Goal: Transaction & Acquisition: Purchase product/service

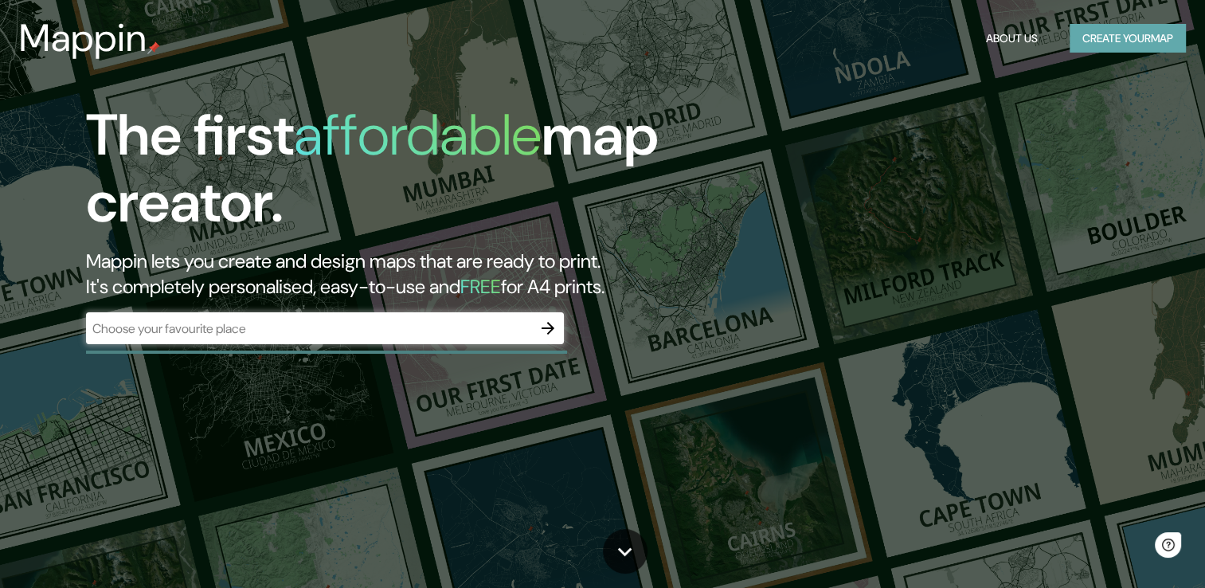
click at [1136, 33] on button "Create your map" at bounding box center [1128, 38] width 116 height 29
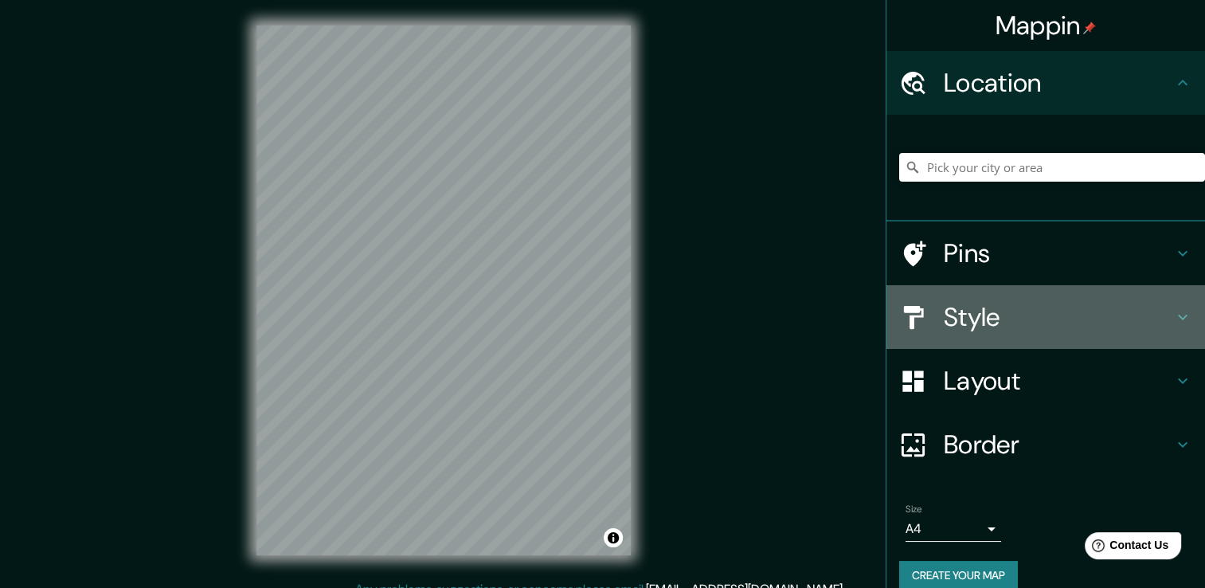
click at [1173, 313] on icon at bounding box center [1182, 317] width 19 height 19
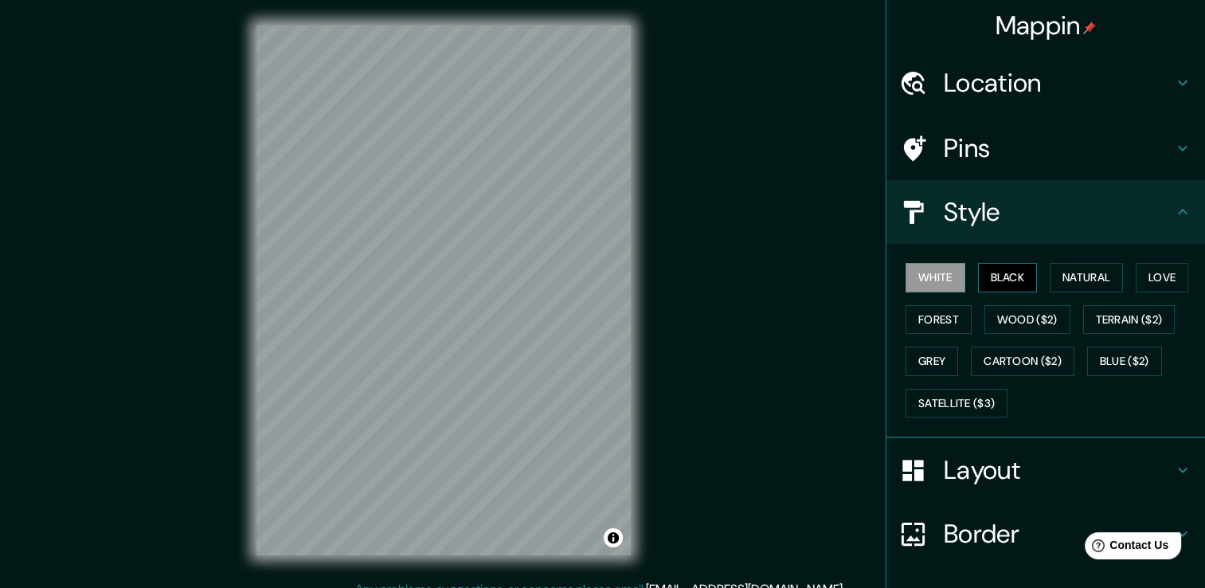
click at [996, 282] on button "Black" at bounding box center [1008, 277] width 60 height 29
click at [1070, 276] on button "Natural" at bounding box center [1086, 277] width 73 height 29
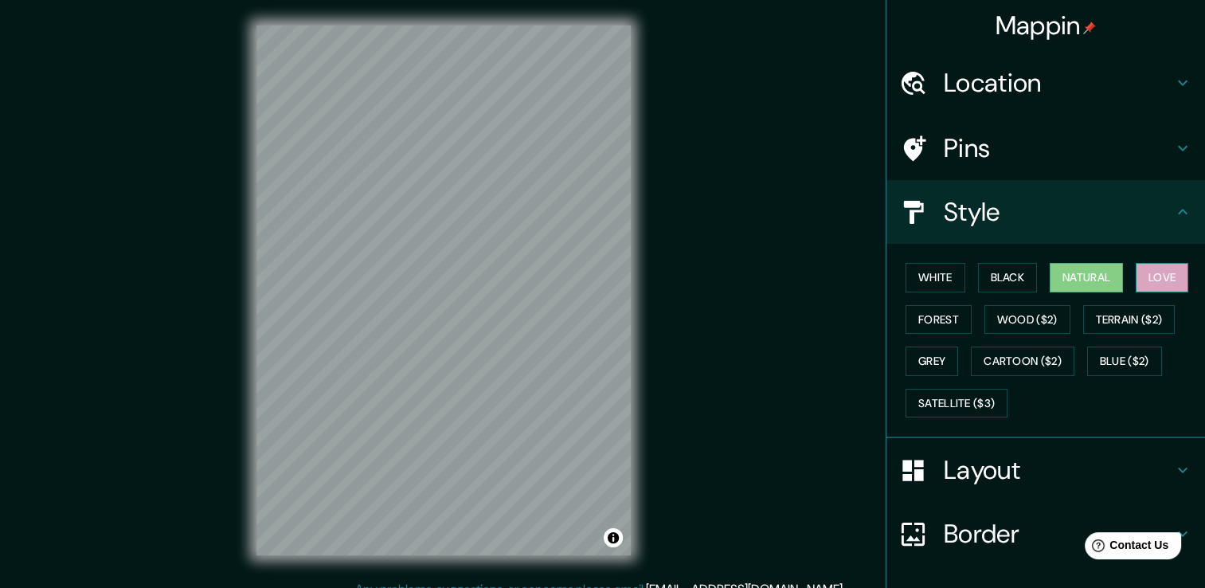
click at [1143, 276] on button "Love" at bounding box center [1162, 277] width 53 height 29
click at [972, 311] on div "White Black Natural Love Forest Wood ($2) Terrain ($2) Grey Cartoon ($2) Blue (…" at bounding box center [1052, 340] width 306 height 167
click at [941, 315] on button "Forest" at bounding box center [939, 319] width 66 height 29
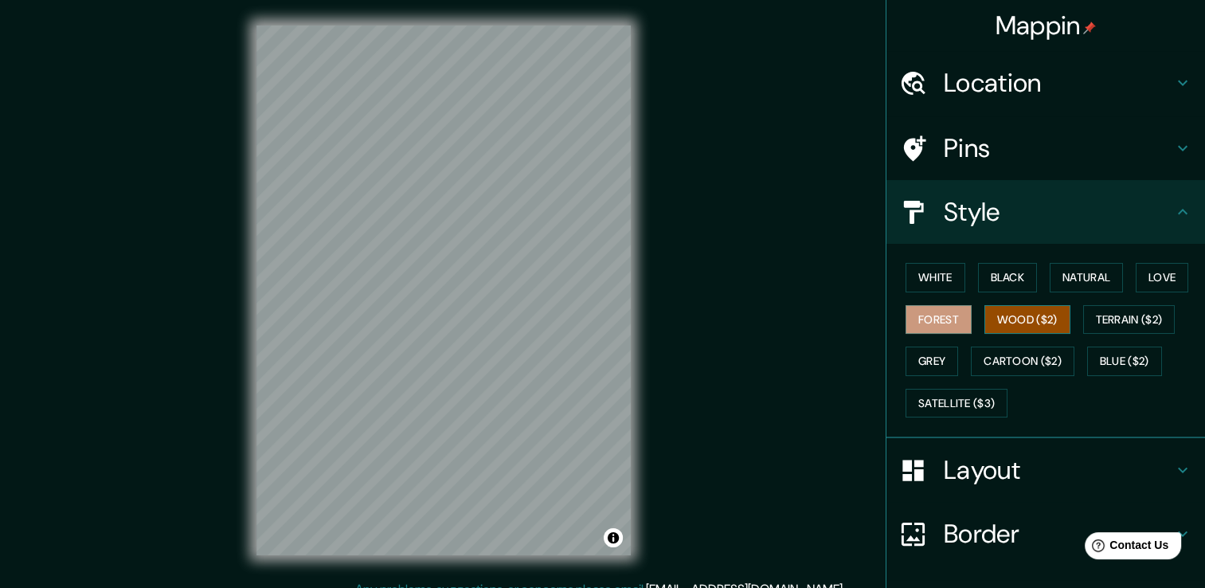
click at [1012, 320] on button "Wood ($2)" at bounding box center [1028, 319] width 86 height 29
click at [1147, 315] on button "Terrain ($2)" at bounding box center [1129, 319] width 92 height 29
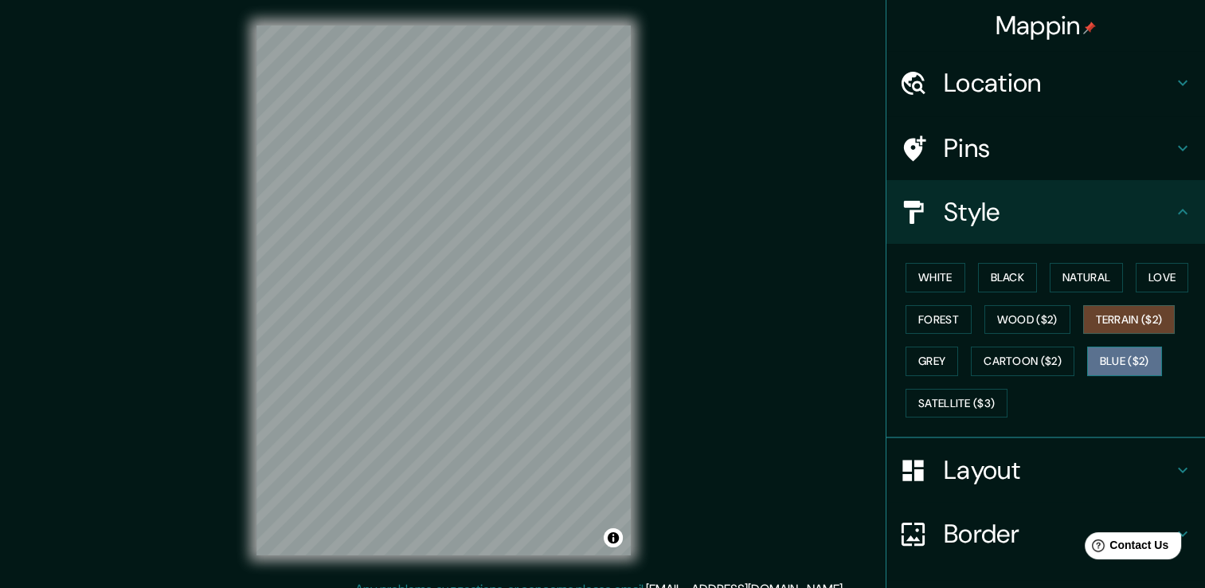
click at [1140, 348] on button "Blue ($2)" at bounding box center [1124, 361] width 75 height 29
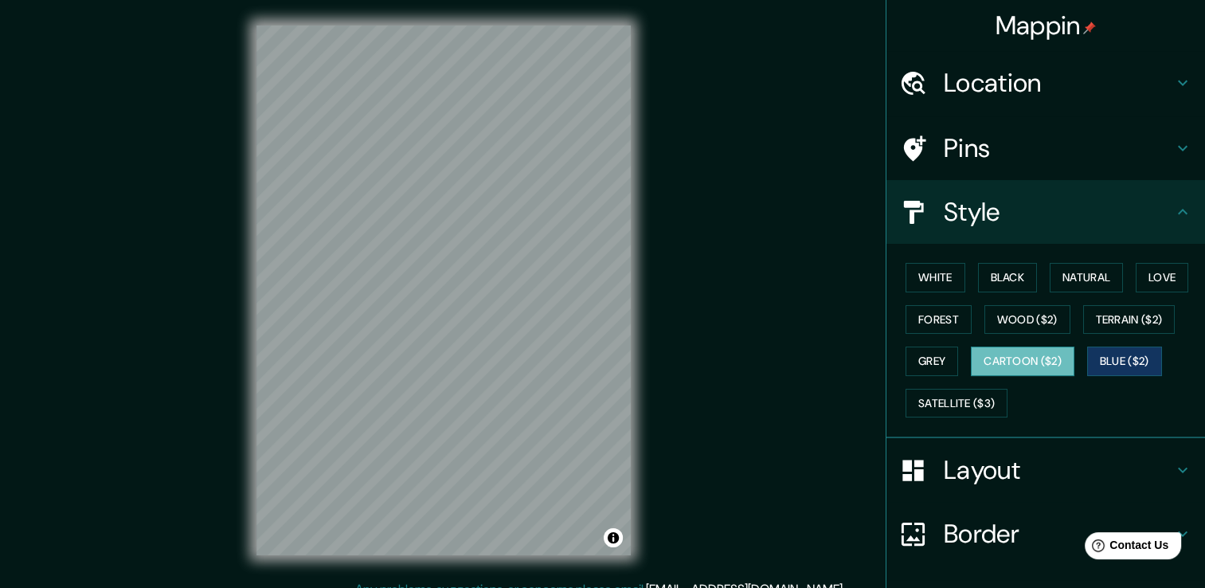
click at [1036, 358] on button "Cartoon ($2)" at bounding box center [1023, 361] width 104 height 29
click at [956, 397] on button "Satellite ($3)" at bounding box center [957, 403] width 102 height 29
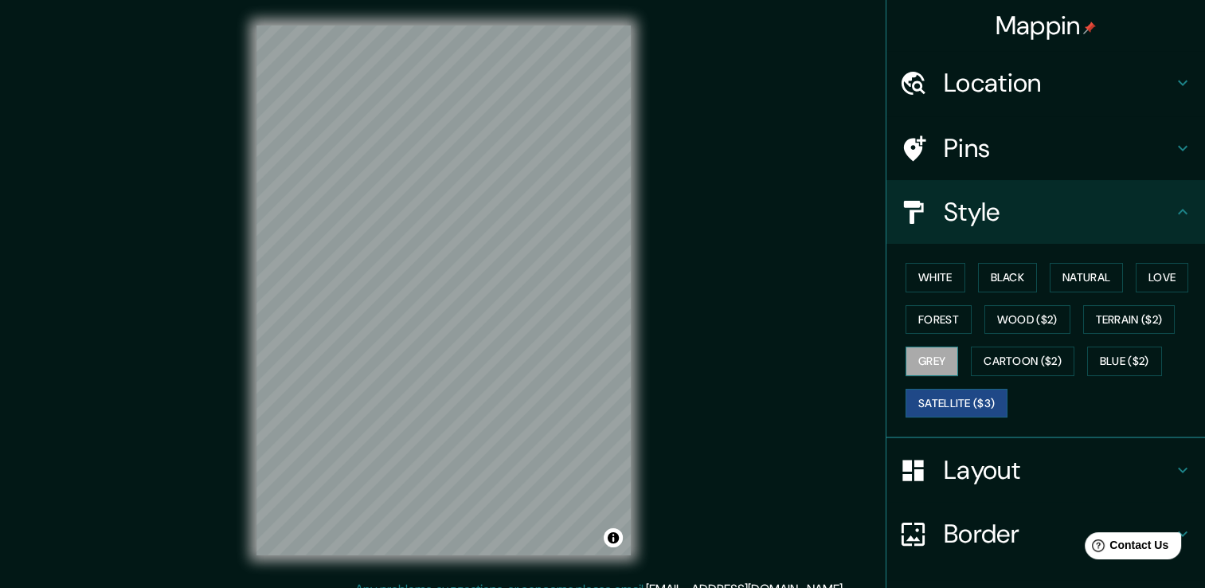
click at [926, 355] on button "Grey" at bounding box center [932, 361] width 53 height 29
click at [979, 406] on button "Satellite ($3)" at bounding box center [957, 403] width 102 height 29
click at [1173, 463] on icon at bounding box center [1182, 469] width 19 height 19
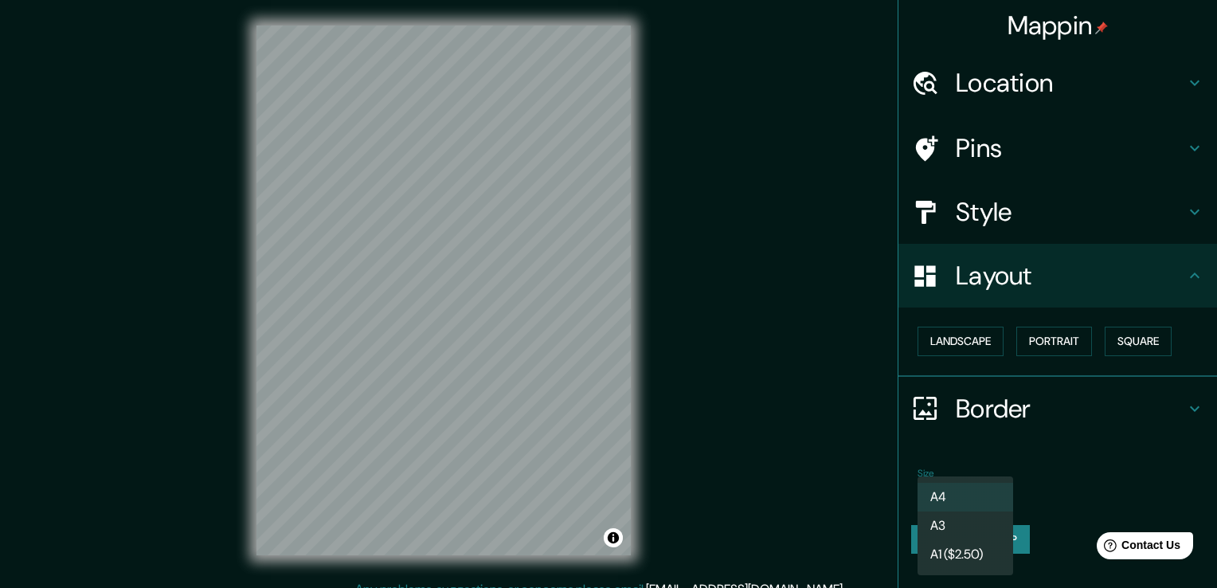
click at [988, 489] on body "Mappin Location Pins Style Layout Landscape Portrait Square Border Choose a bor…" at bounding box center [608, 294] width 1217 height 588
click at [981, 548] on li "A1 ($2.50)" at bounding box center [966, 554] width 96 height 29
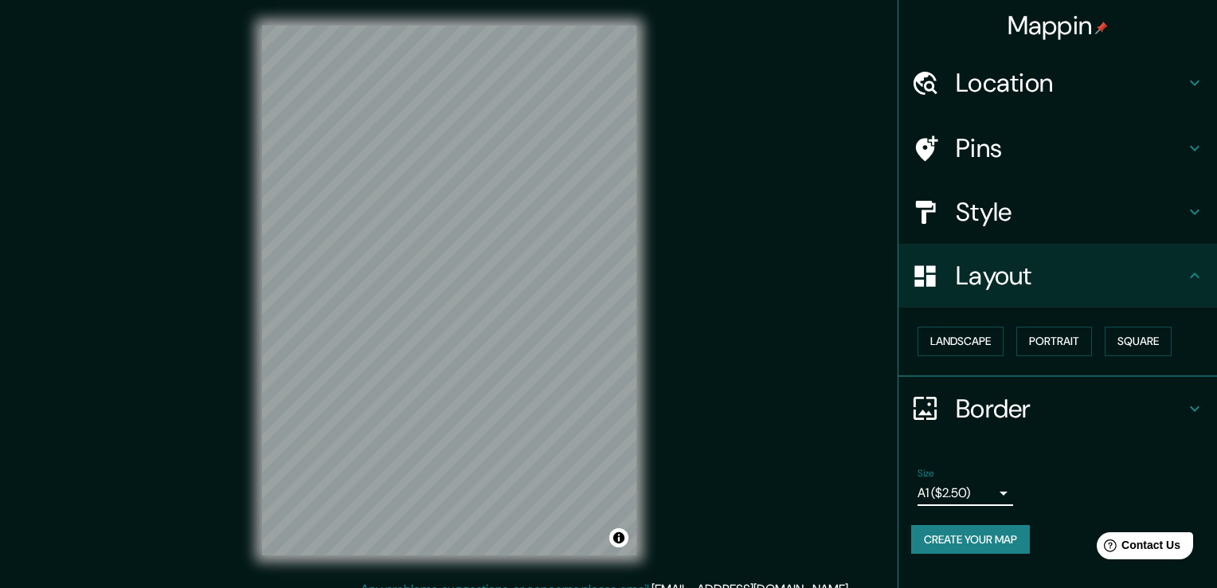
click at [991, 493] on body "Mappin Location Pins Style Layout Landscape Portrait Square Border Choose a bor…" at bounding box center [608, 294] width 1217 height 588
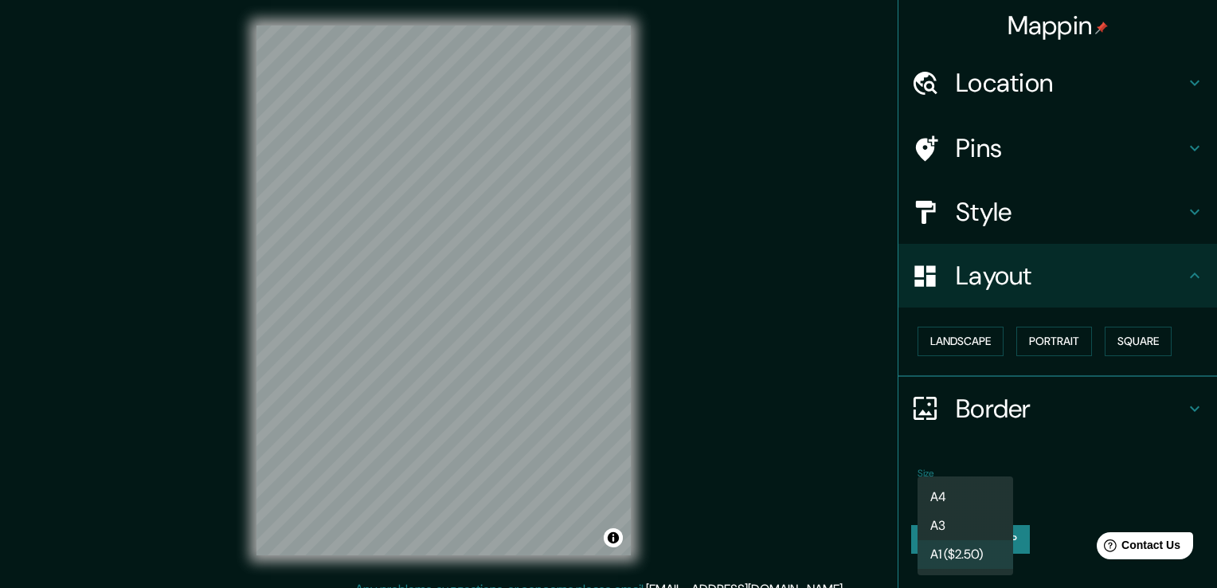
click at [990, 521] on li "A3" at bounding box center [966, 525] width 96 height 29
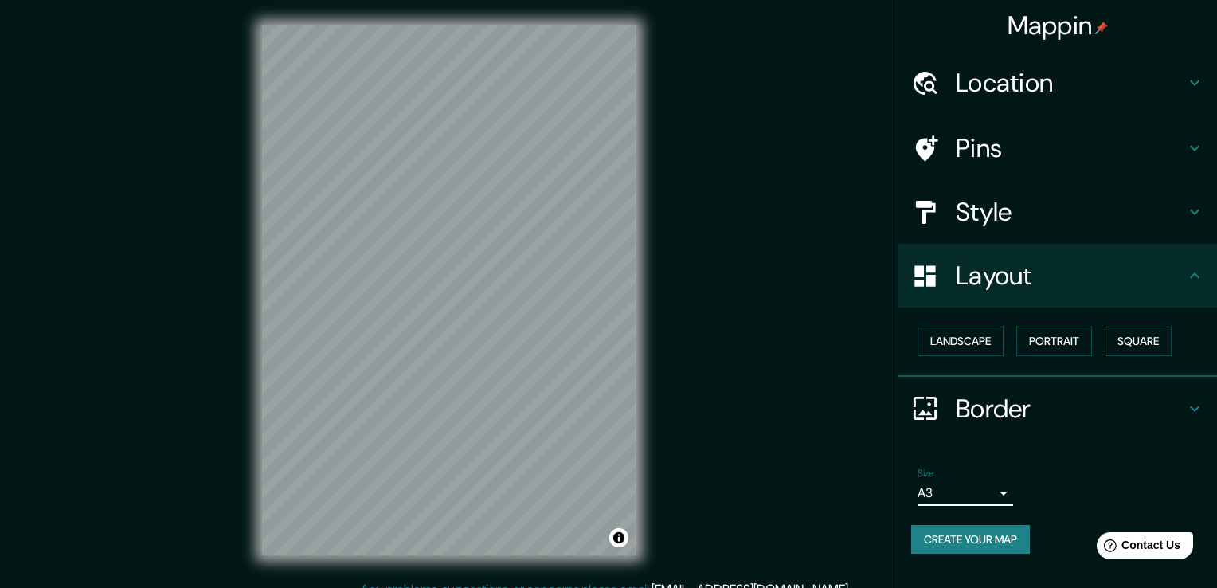
click at [991, 492] on body "Mappin Location Pins Style Layout Landscape Portrait Square Border Choose a bor…" at bounding box center [608, 294] width 1217 height 588
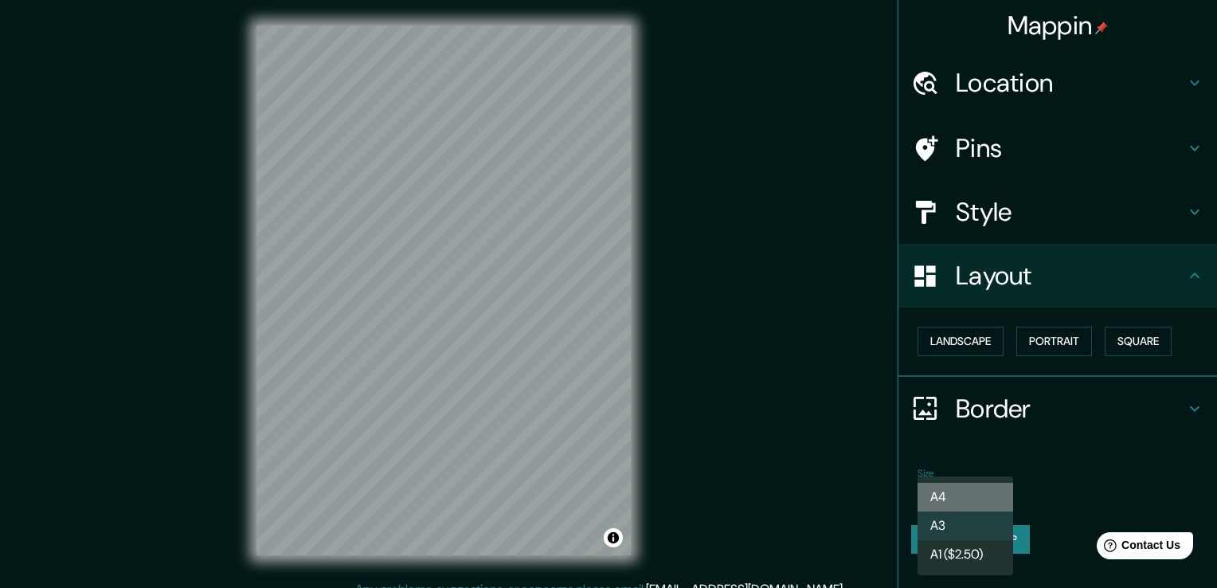
click at [972, 501] on li "A4" at bounding box center [966, 497] width 96 height 29
type input "single"
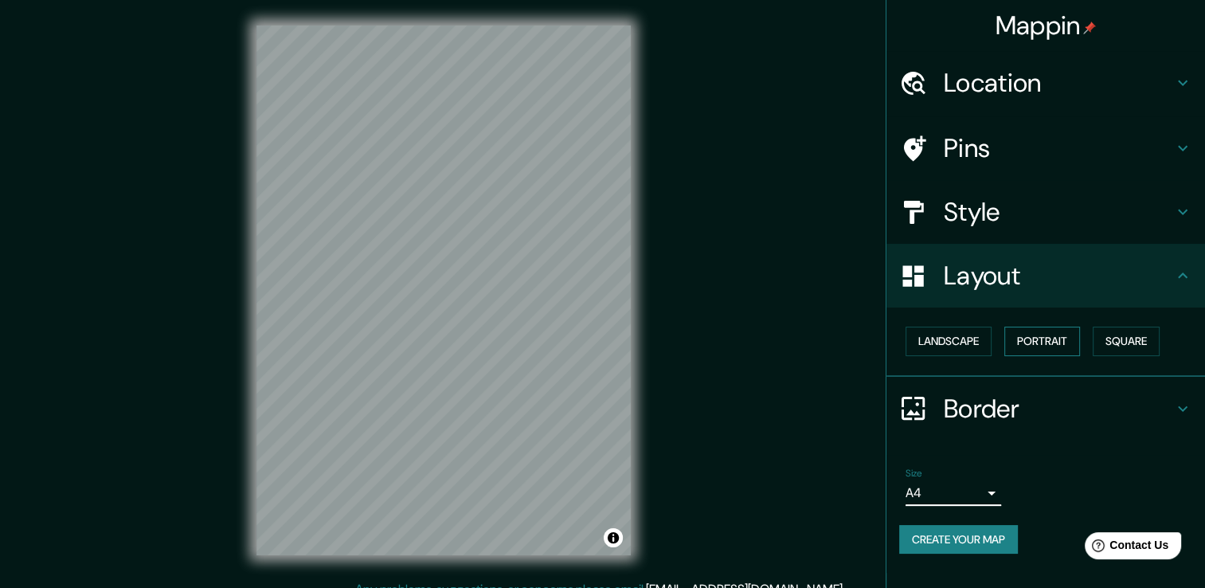
click at [1037, 343] on button "Portrait" at bounding box center [1043, 341] width 76 height 29
click at [1138, 339] on button "Square" at bounding box center [1126, 341] width 67 height 29
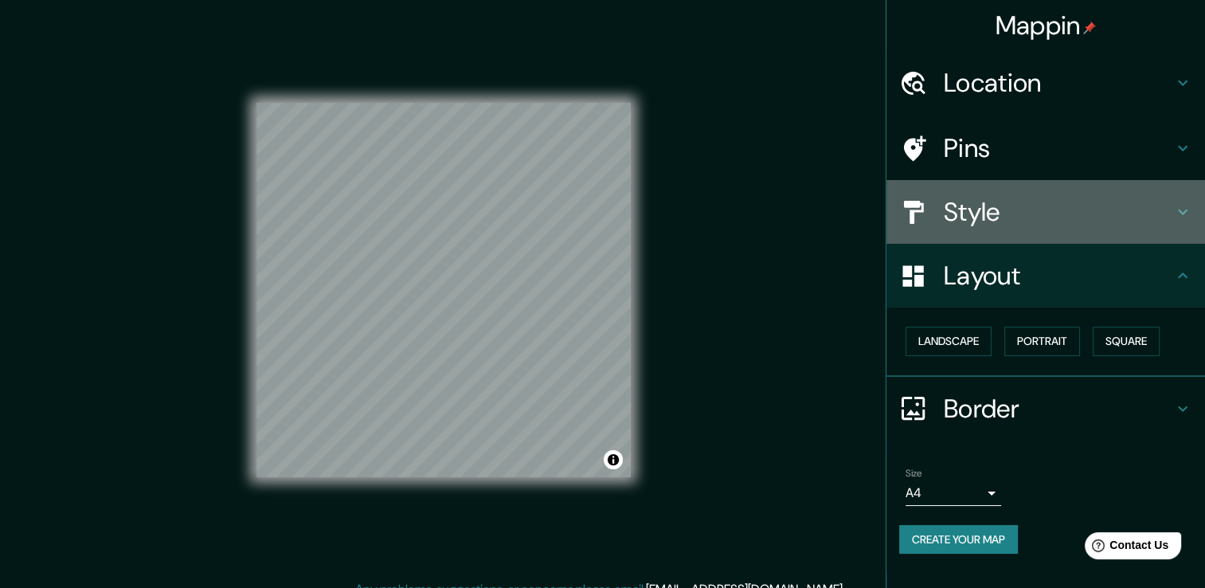
click at [1181, 213] on icon at bounding box center [1182, 211] width 19 height 19
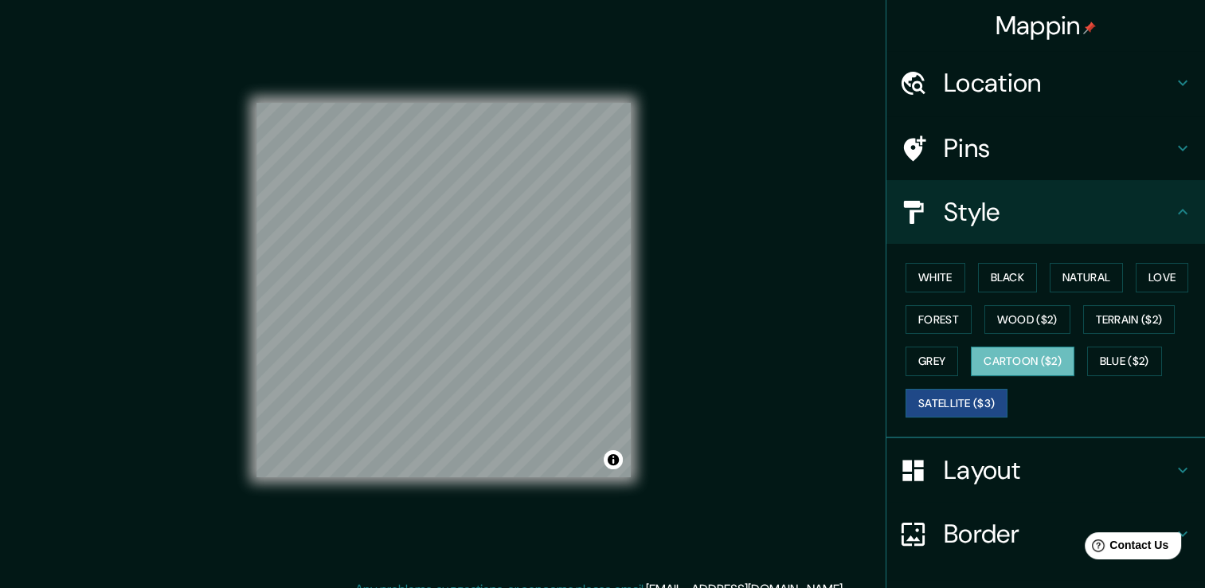
click at [994, 366] on button "Cartoon ($2)" at bounding box center [1023, 361] width 104 height 29
click at [1112, 353] on button "Blue ($2)" at bounding box center [1124, 361] width 75 height 29
click at [956, 396] on button "Satellite ($3)" at bounding box center [957, 403] width 102 height 29
click at [932, 365] on button "Grey" at bounding box center [932, 361] width 53 height 29
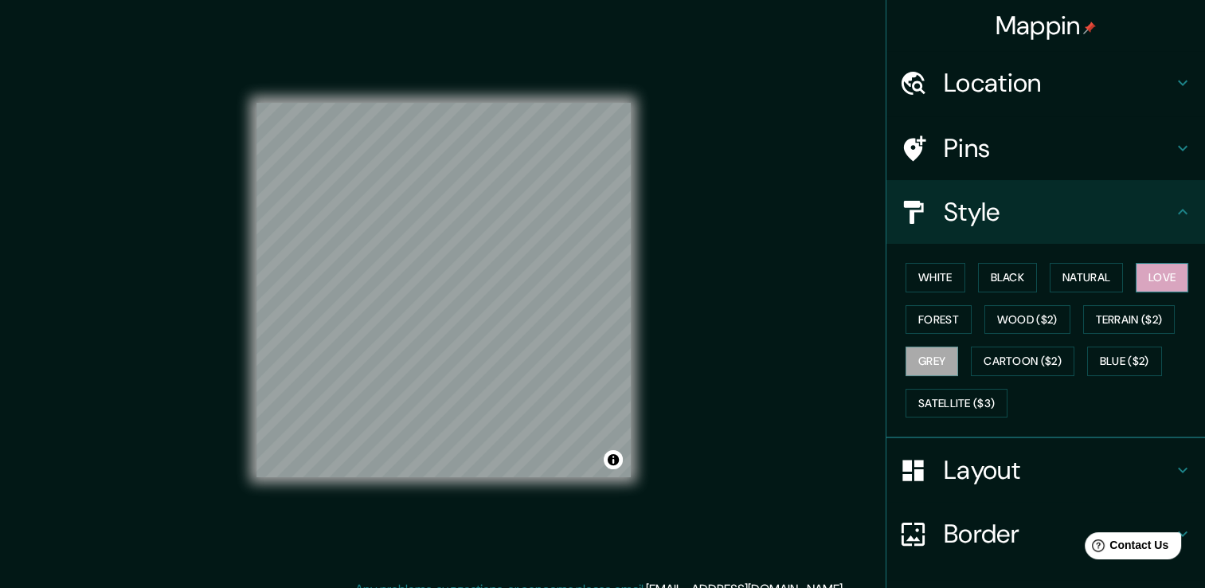
click at [1155, 279] on button "Love" at bounding box center [1162, 277] width 53 height 29
click at [1067, 273] on button "Natural" at bounding box center [1086, 277] width 73 height 29
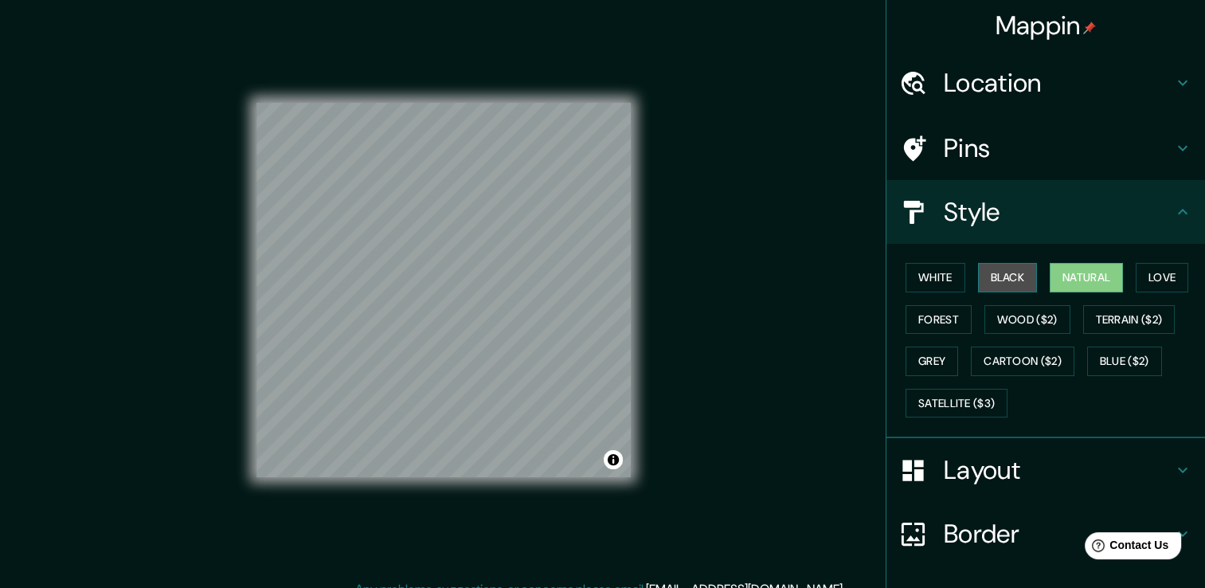
click at [991, 270] on button "Black" at bounding box center [1008, 277] width 60 height 29
click at [912, 272] on button "White" at bounding box center [936, 277] width 60 height 29
click at [1023, 285] on button "Black" at bounding box center [1008, 277] width 60 height 29
click at [943, 323] on button "Forest" at bounding box center [939, 319] width 66 height 29
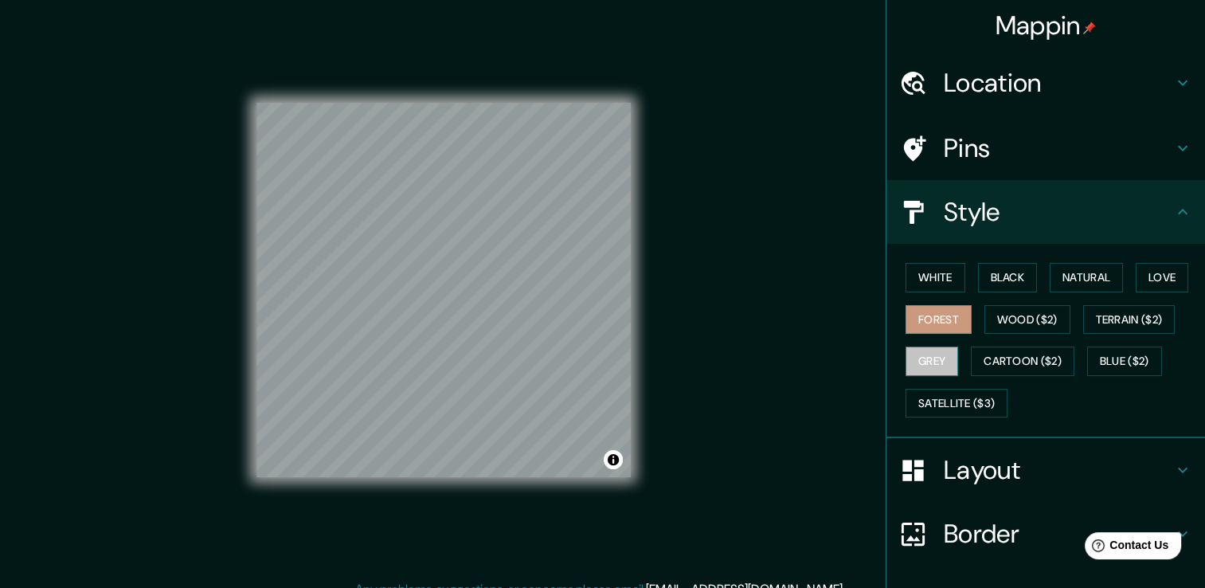
click at [918, 358] on button "Grey" at bounding box center [932, 361] width 53 height 29
click at [942, 402] on button "Satellite ($3)" at bounding box center [957, 403] width 102 height 29
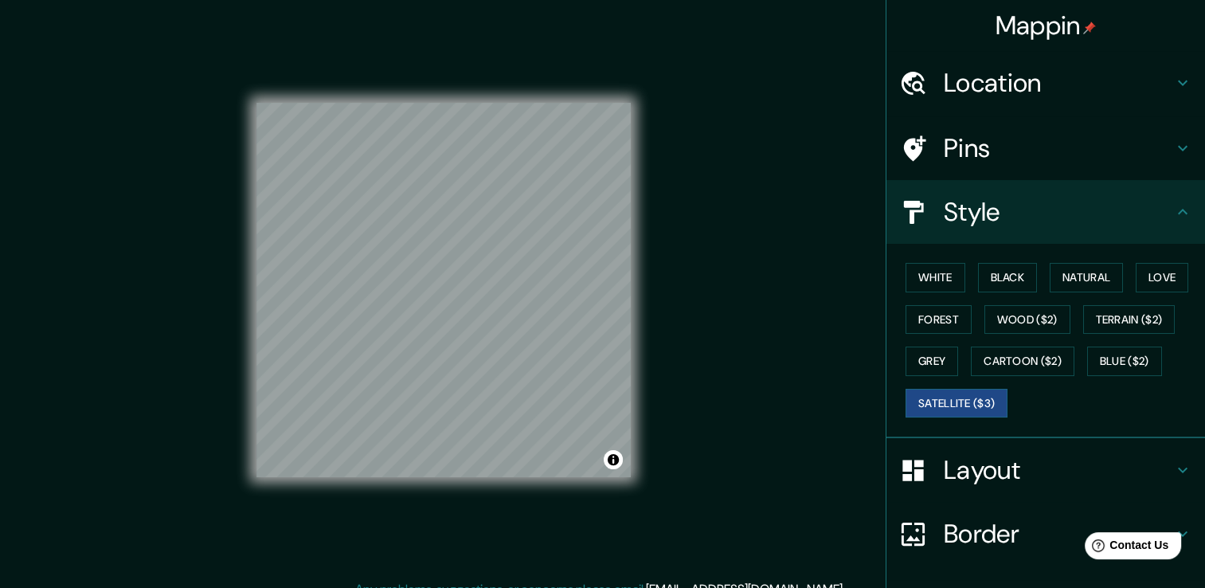
click at [1067, 386] on div "White Black Natural Love Forest Wood ($2) Terrain ($2) Grey Cartoon ($2) Blue (…" at bounding box center [1052, 340] width 306 height 167
